Goal: Information Seeking & Learning: Find specific page/section

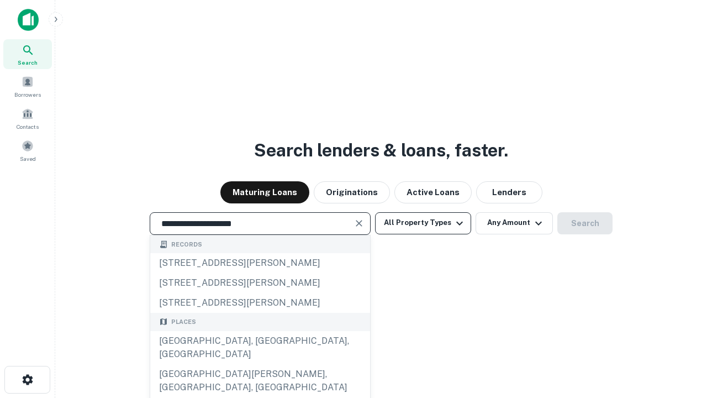
click at [260, 364] on div "[GEOGRAPHIC_DATA], [GEOGRAPHIC_DATA], [GEOGRAPHIC_DATA]" at bounding box center [260, 347] width 220 height 33
click at [423, 223] on button "All Property Types" at bounding box center [423, 223] width 96 height 22
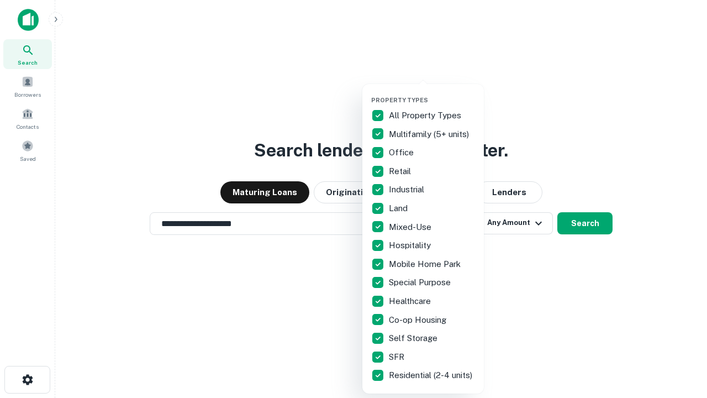
type input "**********"
click at [432, 93] on button "button" at bounding box center [432, 93] width 122 height 1
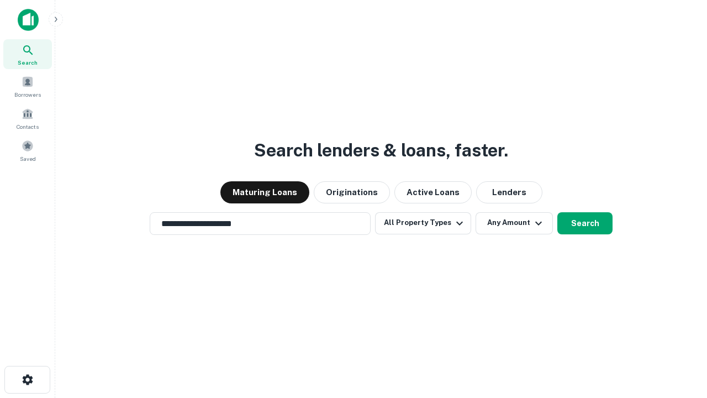
scroll to position [7, 133]
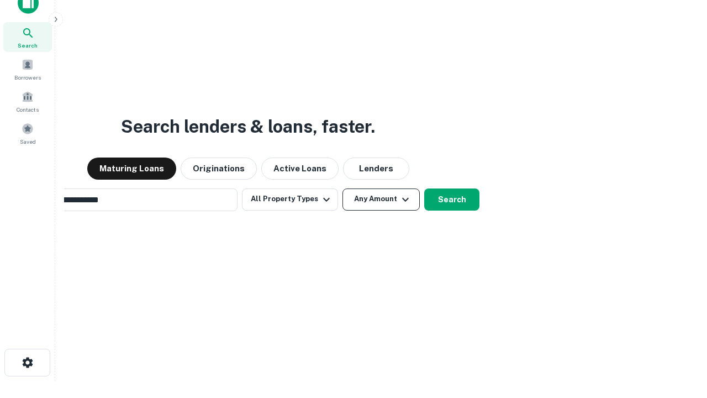
click at [342, 188] on button "Any Amount" at bounding box center [380, 199] width 77 height 22
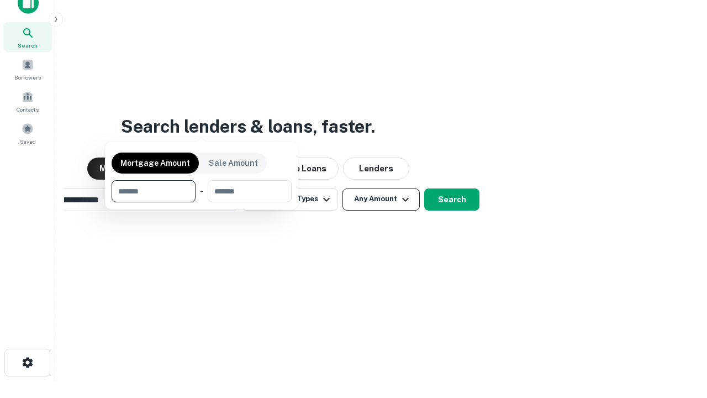
scroll to position [18, 0]
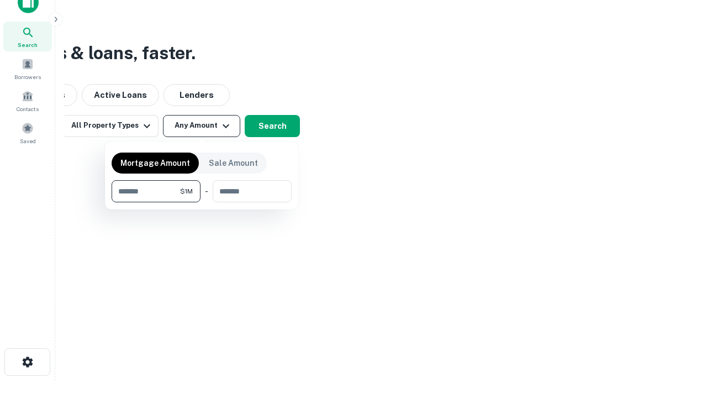
type input "*******"
click at [202, 202] on button "button" at bounding box center [202, 202] width 180 height 1
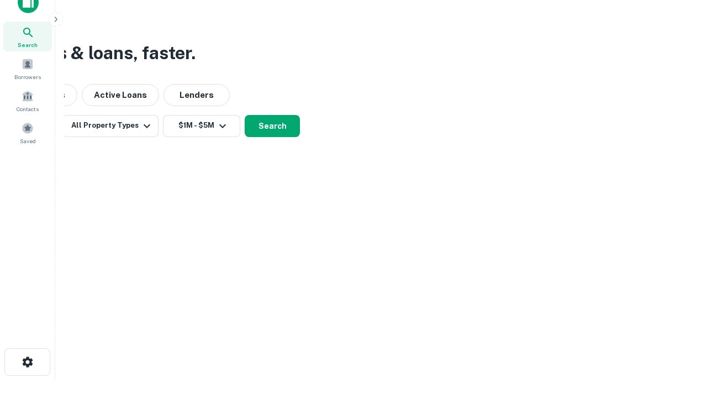
scroll to position [7, 204]
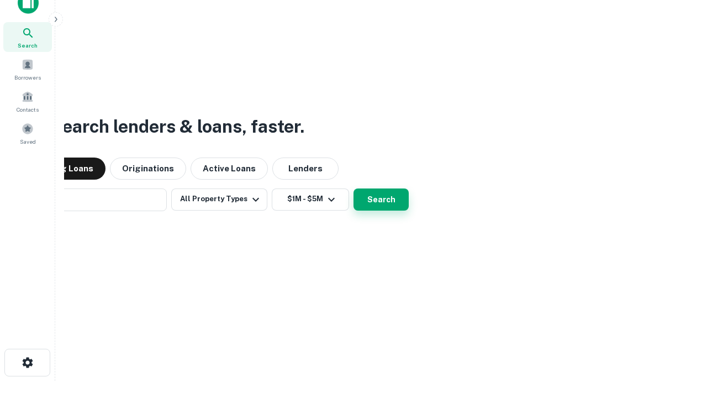
click at [354, 188] on button "Search" at bounding box center [381, 199] width 55 height 22
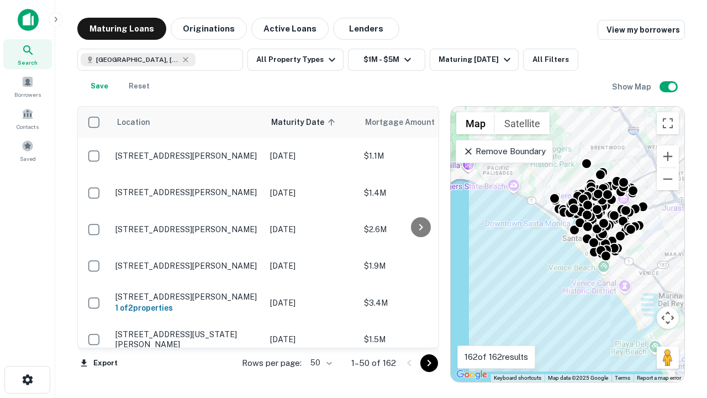
click at [319, 362] on body "Search Borrowers Contacts Saved Maturing Loans Originations Active Loans Lender…" at bounding box center [353, 199] width 707 height 398
click at [320, 335] on li "25" at bounding box center [320, 335] width 32 height 20
